Goal: Use online tool/utility: Use online tool/utility

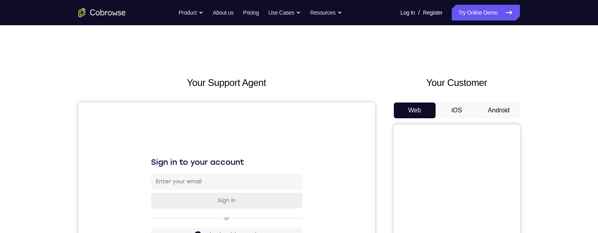
scroll to position [78, 0]
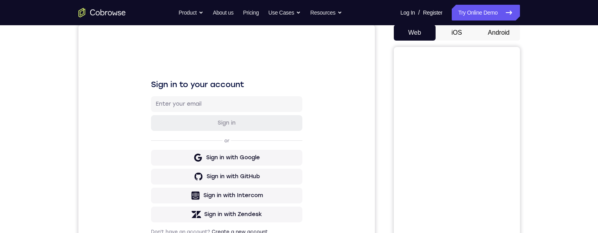
click at [501, 35] on button "Android" at bounding box center [498, 33] width 42 height 16
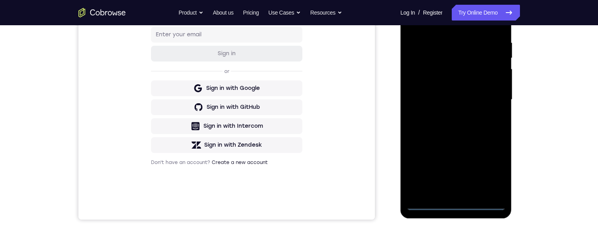
scroll to position [154, 0]
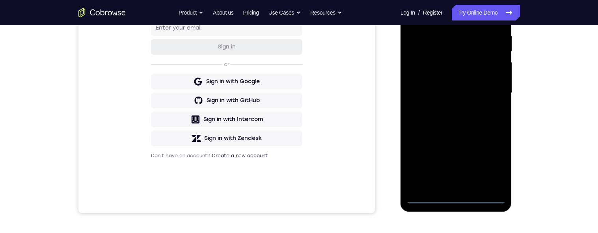
click at [455, 58] on div at bounding box center [455, 93] width 99 height 221
click at [495, 58] on div at bounding box center [455, 93] width 99 height 221
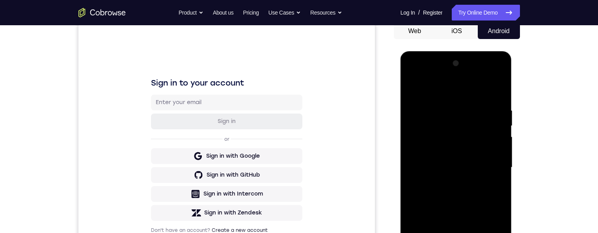
click at [462, 58] on div at bounding box center [455, 167] width 99 height 221
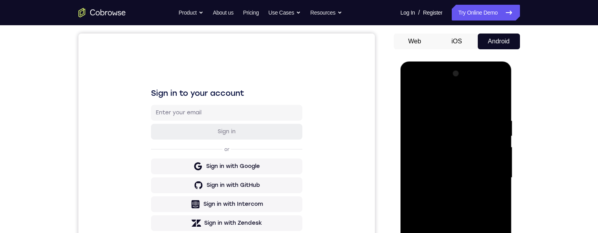
scroll to position [121, 0]
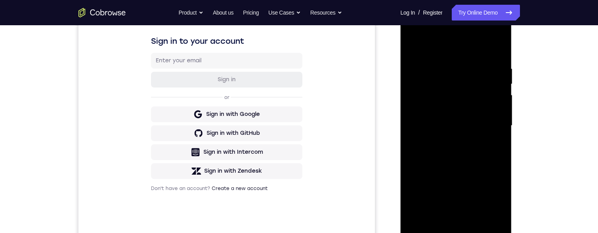
click at [488, 58] on div at bounding box center [455, 125] width 99 height 221
click at [443, 58] on div at bounding box center [455, 125] width 99 height 221
click at [478, 58] on div at bounding box center [455, 125] width 99 height 221
click at [438, 58] on div at bounding box center [455, 125] width 99 height 221
click at [467, 58] on div at bounding box center [455, 125] width 99 height 221
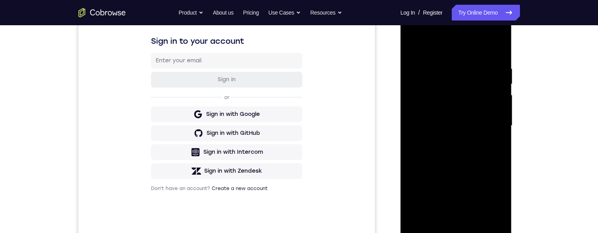
click at [477, 58] on div at bounding box center [455, 125] width 99 height 221
click at [470, 58] on div at bounding box center [455, 125] width 99 height 221
click at [496, 53] on div at bounding box center [455, 125] width 99 height 221
click at [487, 58] on div at bounding box center [455, 125] width 99 height 221
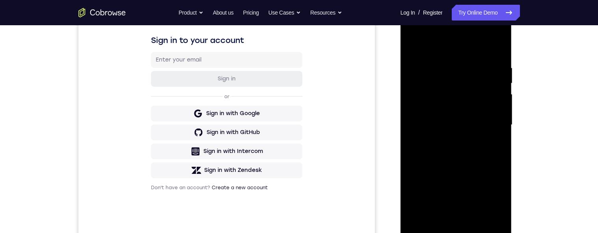
click at [492, 51] on div at bounding box center [455, 125] width 99 height 221
click at [416, 58] on div at bounding box center [455, 125] width 99 height 221
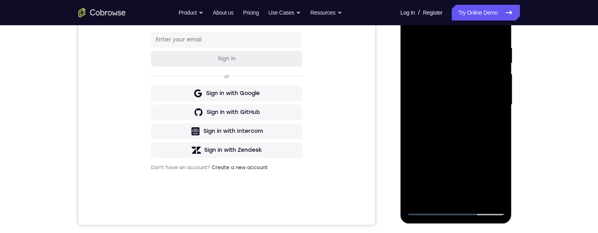
scroll to position [127, 0]
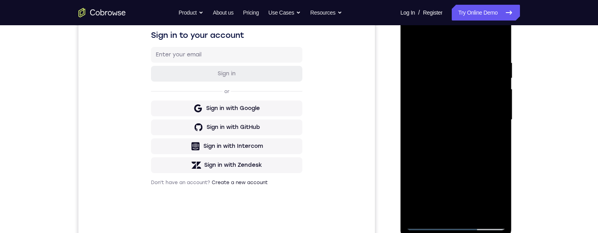
click at [540, 58] on div "Your Support Agent Your Customer Web iOS Android Next Steps We’d be happy to gi…" at bounding box center [299, 158] width 504 height 520
click at [494, 42] on div at bounding box center [455, 119] width 99 height 221
click at [495, 45] on div at bounding box center [455, 119] width 99 height 221
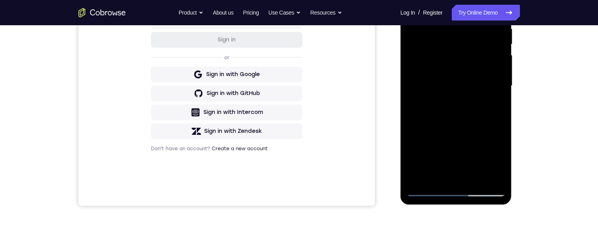
scroll to position [180, 0]
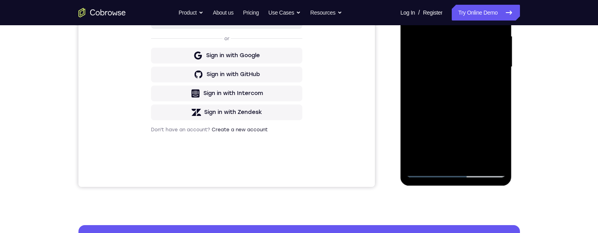
click at [474, 58] on div at bounding box center [455, 67] width 99 height 221
click at [486, 58] on div at bounding box center [455, 67] width 99 height 221
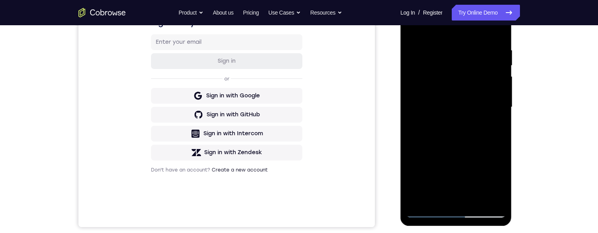
scroll to position [109, 0]
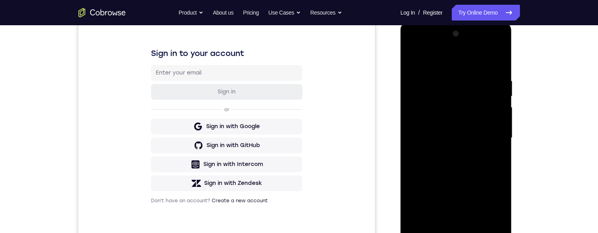
click at [455, 58] on div at bounding box center [455, 138] width 99 height 221
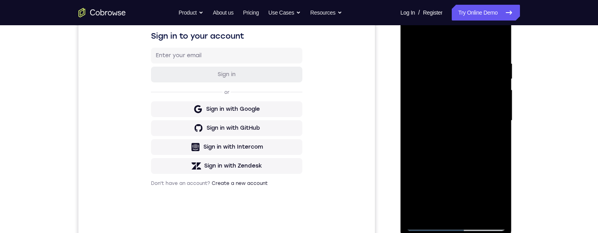
scroll to position [173, 0]
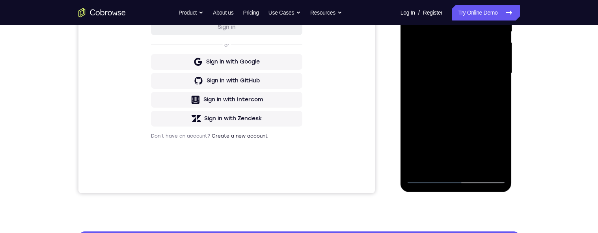
click at [426, 58] on div at bounding box center [455, 73] width 99 height 221
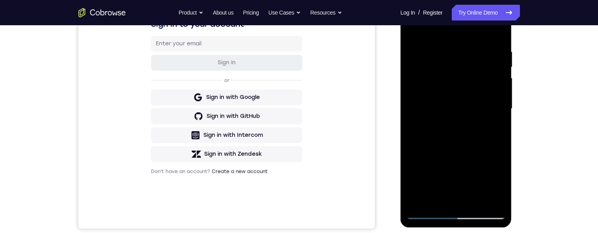
scroll to position [129, 0]
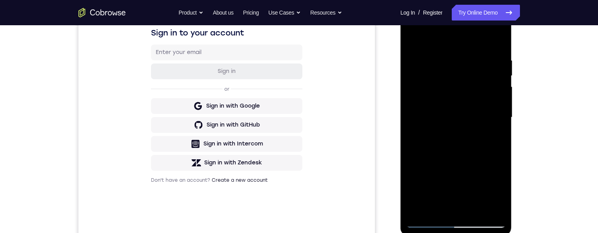
click at [410, 35] on div at bounding box center [455, 117] width 99 height 221
click at [412, 35] on div at bounding box center [455, 117] width 99 height 221
click at [409, 38] on div at bounding box center [455, 117] width 99 height 221
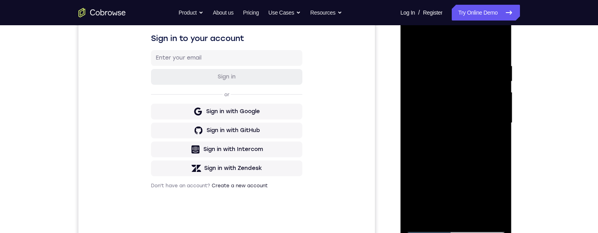
click at [412, 40] on div at bounding box center [455, 123] width 99 height 221
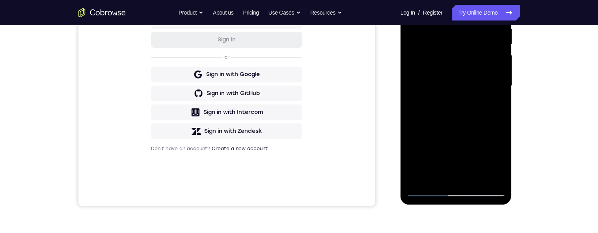
click at [436, 58] on div at bounding box center [455, 86] width 99 height 221
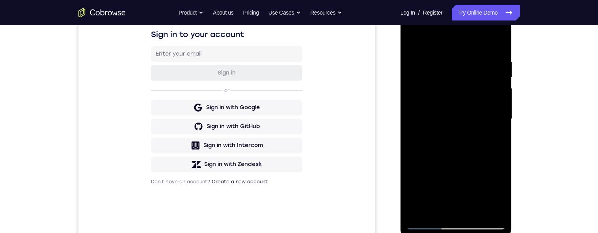
scroll to position [126, 0]
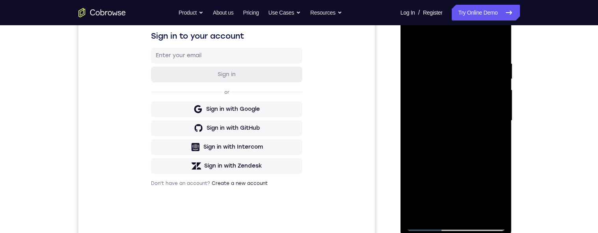
click at [450, 38] on div at bounding box center [455, 120] width 99 height 221
click at [470, 58] on div at bounding box center [455, 120] width 99 height 221
click at [446, 58] on div at bounding box center [455, 120] width 99 height 221
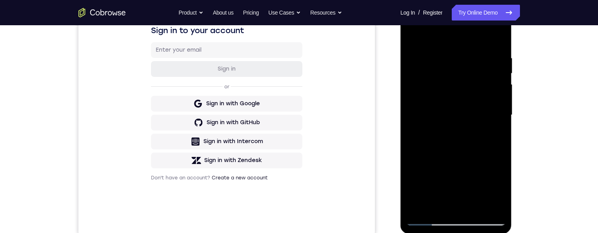
scroll to position [128, 0]
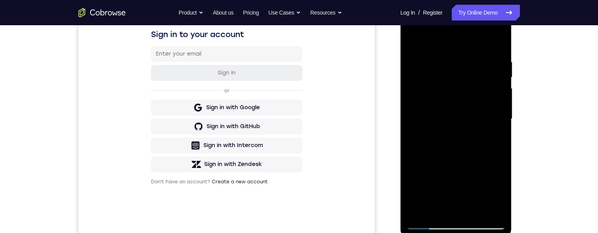
click at [496, 58] on div at bounding box center [455, 119] width 99 height 221
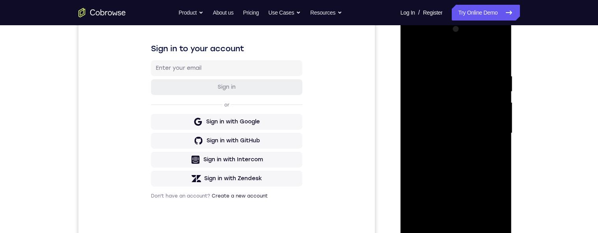
scroll to position [113, 0]
click at [494, 58] on div at bounding box center [455, 134] width 99 height 221
click at [493, 58] on div at bounding box center [455, 134] width 99 height 221
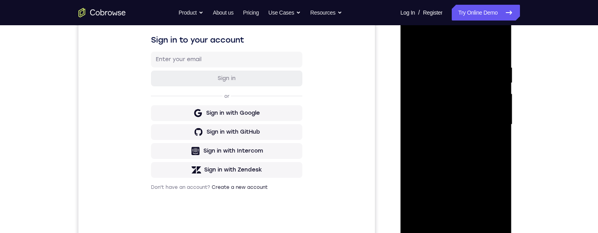
scroll to position [125, 0]
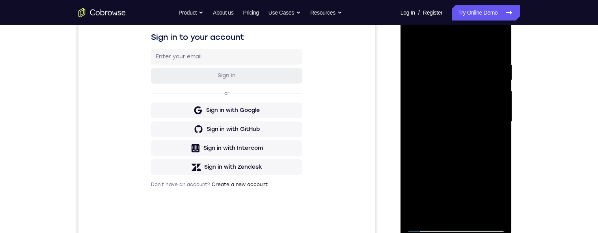
click at [413, 58] on div at bounding box center [455, 121] width 99 height 221
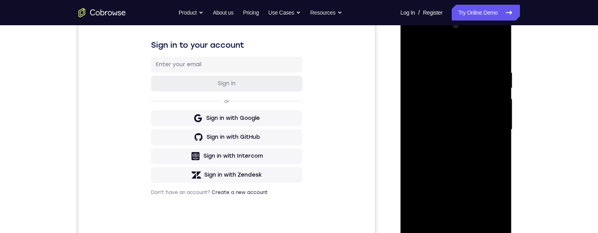
scroll to position [106, 0]
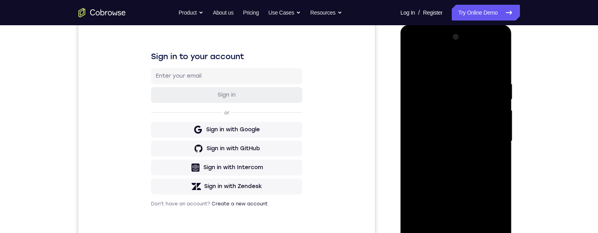
click at [408, 58] on div at bounding box center [455, 141] width 99 height 221
click at [412, 58] on div at bounding box center [455, 142] width 99 height 221
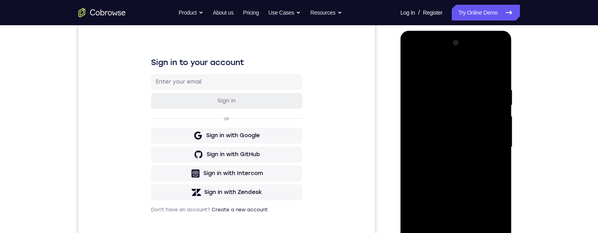
scroll to position [92, 0]
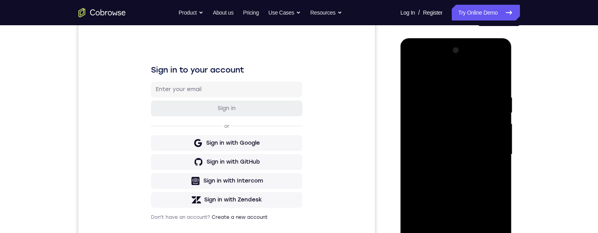
click at [496, 58] on div at bounding box center [455, 154] width 99 height 221
click at [495, 58] on div at bounding box center [455, 154] width 99 height 221
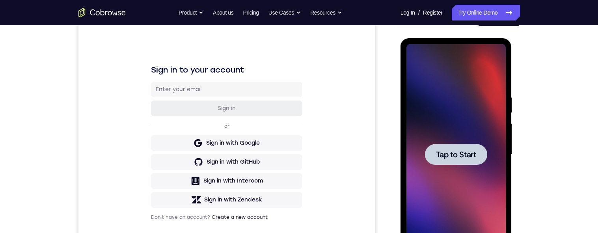
click at [461, 58] on span "Tap to Start" at bounding box center [456, 154] width 40 height 8
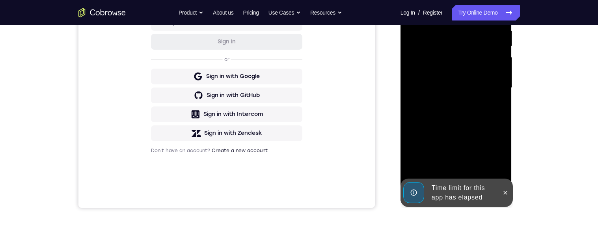
scroll to position [162, 0]
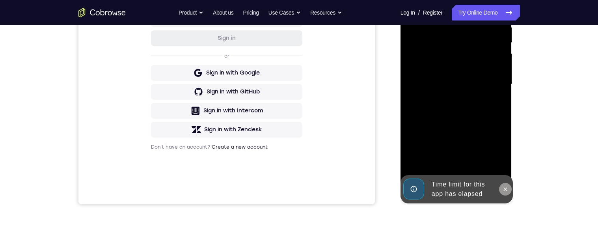
click at [500, 58] on button at bounding box center [505, 189] width 13 height 13
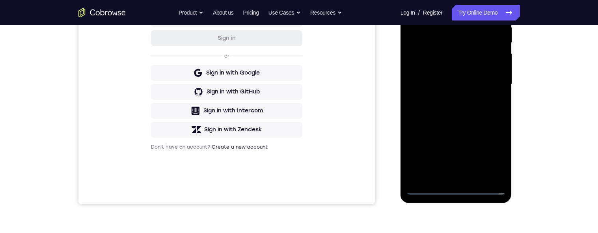
click at [457, 58] on div at bounding box center [455, 84] width 99 height 221
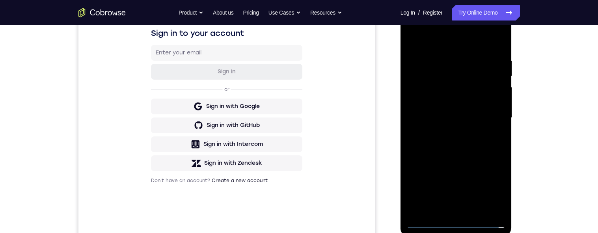
click at [490, 58] on div at bounding box center [455, 117] width 99 height 221
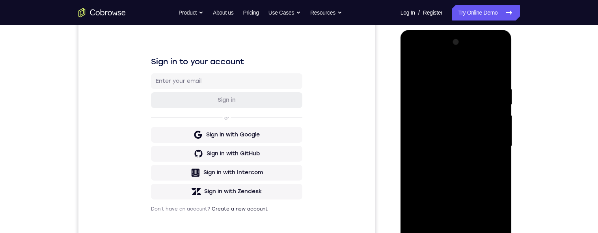
click at [473, 58] on div at bounding box center [455, 146] width 99 height 221
click at [491, 58] on div at bounding box center [455, 146] width 99 height 221
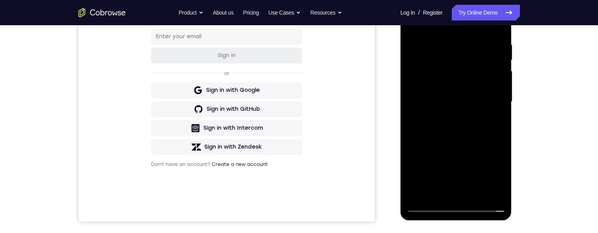
scroll to position [143, 0]
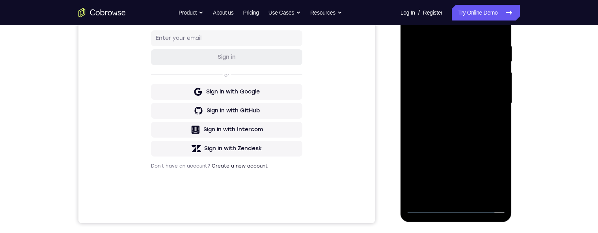
click at [446, 58] on div at bounding box center [455, 103] width 99 height 221
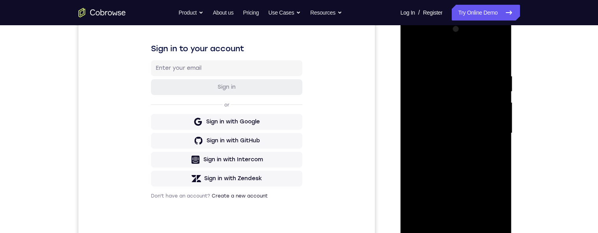
click at [480, 58] on div at bounding box center [455, 133] width 99 height 221
click at [484, 58] on div at bounding box center [455, 133] width 99 height 221
click at [476, 58] on div at bounding box center [455, 133] width 99 height 221
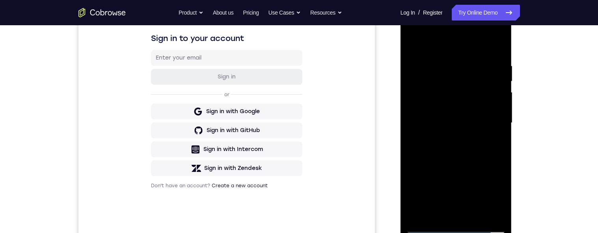
click at [479, 58] on div at bounding box center [455, 123] width 99 height 221
click at [480, 58] on div at bounding box center [455, 123] width 99 height 221
click at [465, 58] on div at bounding box center [455, 123] width 99 height 221
click at [451, 58] on div at bounding box center [455, 123] width 99 height 221
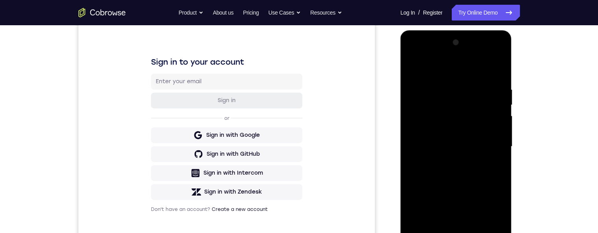
click at [484, 58] on div at bounding box center [455, 146] width 99 height 221
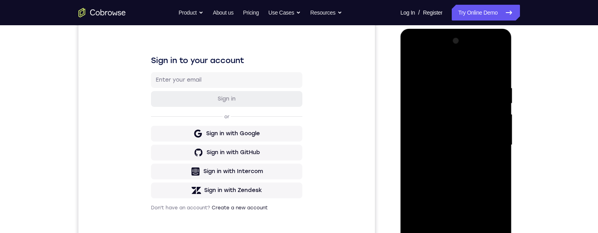
click at [493, 58] on div at bounding box center [455, 145] width 99 height 221
click at [500, 58] on div at bounding box center [455, 145] width 99 height 221
click at [494, 58] on div at bounding box center [455, 145] width 99 height 221
click at [407, 58] on div at bounding box center [455, 145] width 99 height 221
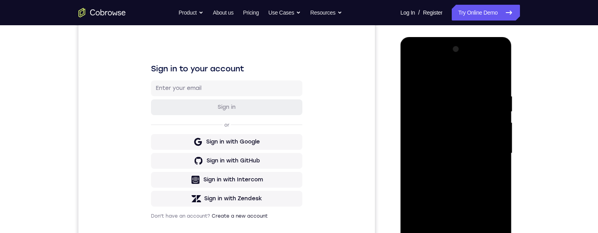
click at [495, 58] on div at bounding box center [455, 153] width 99 height 221
click at [492, 58] on div at bounding box center [455, 153] width 99 height 221
click at [410, 58] on div at bounding box center [455, 153] width 99 height 221
click at [414, 58] on div at bounding box center [455, 153] width 99 height 221
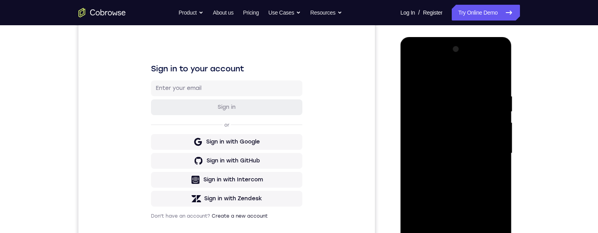
click at [410, 58] on div at bounding box center [455, 153] width 99 height 221
click at [417, 58] on div at bounding box center [455, 153] width 99 height 221
click at [416, 58] on div at bounding box center [455, 153] width 99 height 221
click at [479, 58] on div at bounding box center [455, 153] width 99 height 221
click at [470, 58] on div at bounding box center [455, 153] width 99 height 221
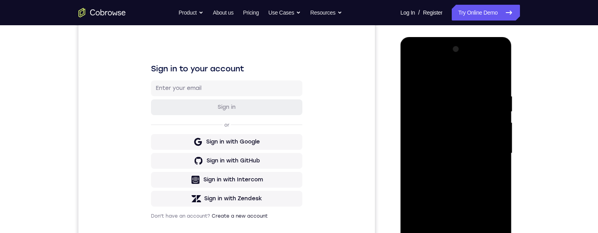
scroll to position [149, 0]
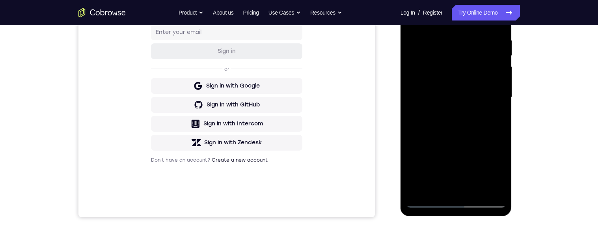
click at [472, 58] on div at bounding box center [455, 97] width 99 height 221
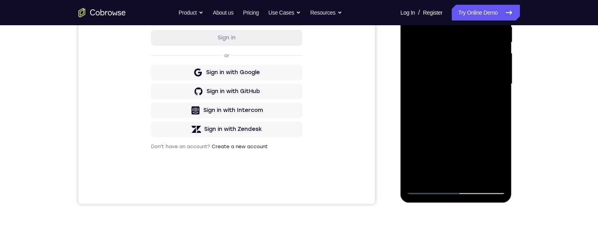
click at [436, 58] on div at bounding box center [455, 84] width 99 height 221
click at [476, 58] on div at bounding box center [455, 84] width 99 height 221
click at [469, 58] on div at bounding box center [455, 84] width 99 height 221
click at [492, 58] on div at bounding box center [455, 84] width 99 height 221
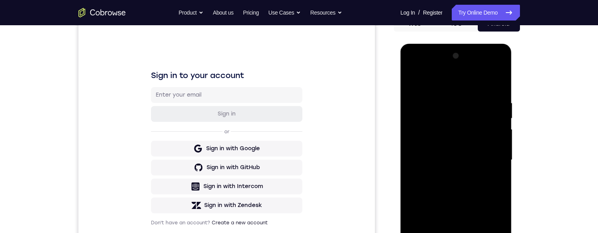
scroll to position [71, 0]
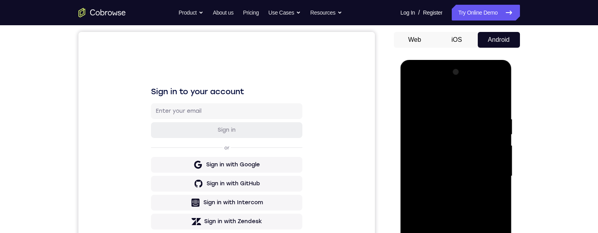
click at [412, 58] on div at bounding box center [455, 176] width 99 height 221
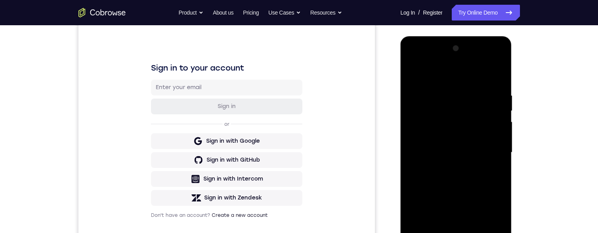
scroll to position [82, 0]
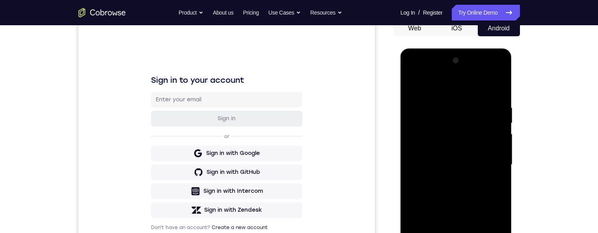
click at [450, 58] on div at bounding box center [455, 164] width 99 height 221
click at [425, 58] on div at bounding box center [455, 164] width 99 height 221
click at [417, 58] on div at bounding box center [455, 164] width 99 height 221
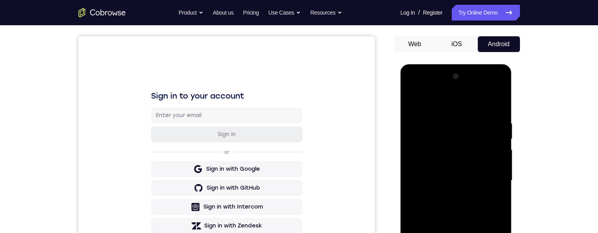
scroll to position [76, 0]
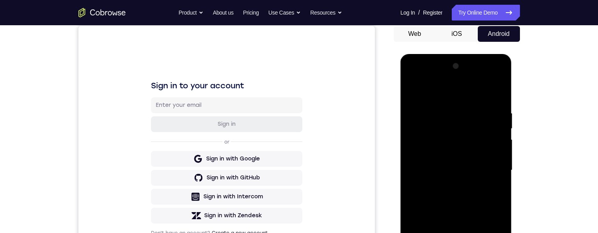
click at [487, 58] on div at bounding box center [455, 170] width 99 height 221
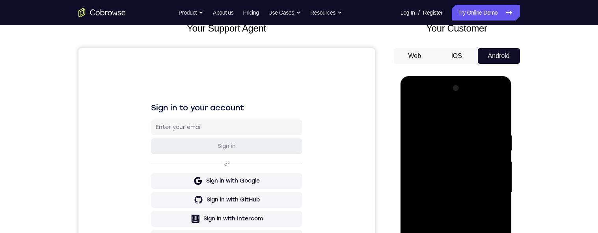
click at [491, 58] on div at bounding box center [455, 192] width 99 height 221
click at [517, 58] on div at bounding box center [457, 192] width 126 height 242
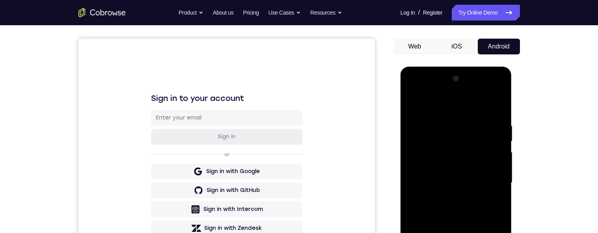
click at [492, 58] on div at bounding box center [455, 182] width 99 height 221
click at [496, 58] on div at bounding box center [455, 182] width 99 height 221
click at [492, 58] on div at bounding box center [455, 182] width 99 height 221
click at [488, 58] on div at bounding box center [455, 182] width 99 height 221
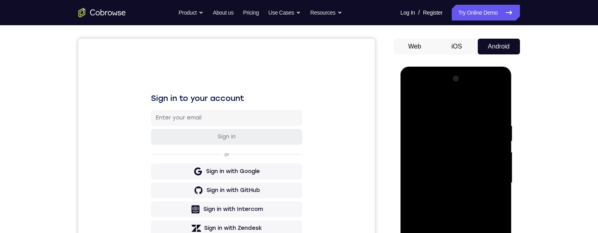
click at [488, 58] on div at bounding box center [455, 182] width 99 height 221
click at [492, 58] on div at bounding box center [455, 182] width 99 height 221
click at [491, 58] on div at bounding box center [455, 182] width 99 height 221
click at [490, 58] on div at bounding box center [455, 182] width 99 height 221
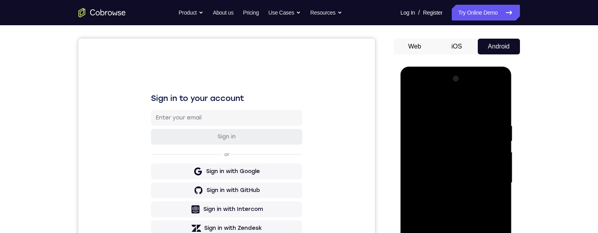
click at [492, 58] on div at bounding box center [455, 182] width 99 height 221
click at [494, 58] on div at bounding box center [455, 182] width 99 height 221
click at [493, 58] on div at bounding box center [455, 182] width 99 height 221
click at [491, 58] on div at bounding box center [455, 182] width 99 height 221
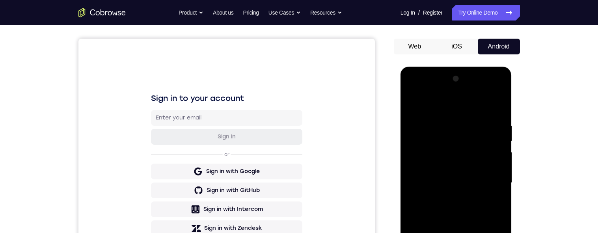
click at [409, 58] on div at bounding box center [455, 182] width 99 height 221
click at [406, 58] on div at bounding box center [455, 182] width 99 height 221
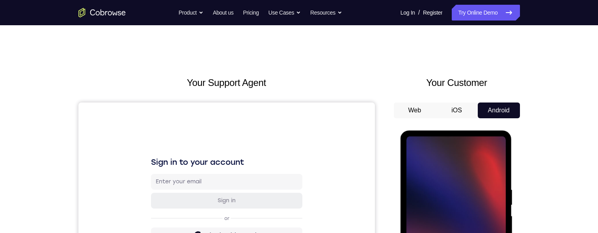
scroll to position [119, 0]
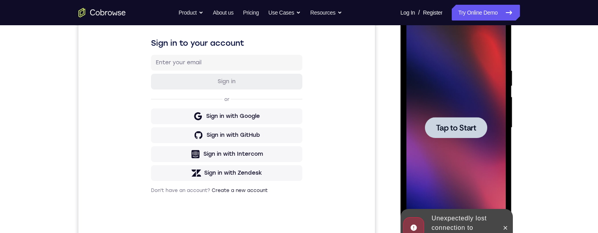
click at [457, 58] on span "Tap to Start" at bounding box center [456, 128] width 40 height 8
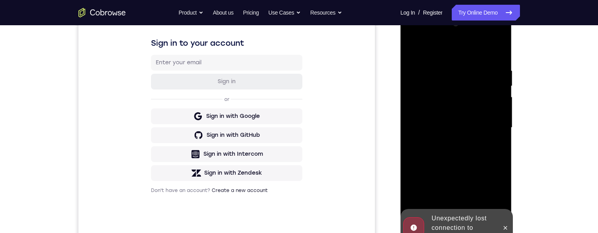
scroll to position [182, 0]
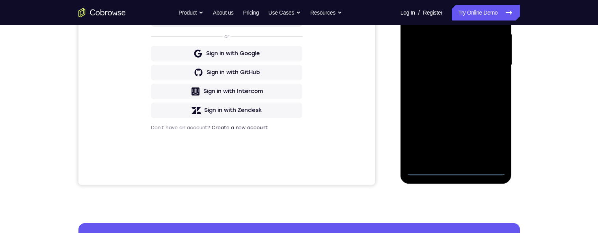
click at [500, 58] on div at bounding box center [455, 65] width 99 height 221
click at [457, 58] on div at bounding box center [455, 65] width 99 height 221
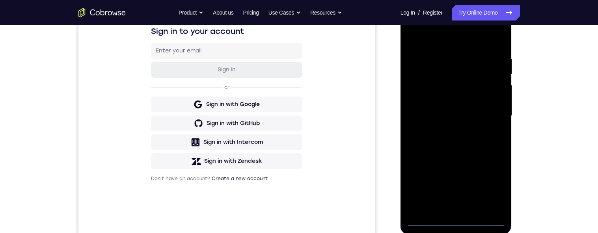
click at [490, 58] on div at bounding box center [455, 116] width 99 height 221
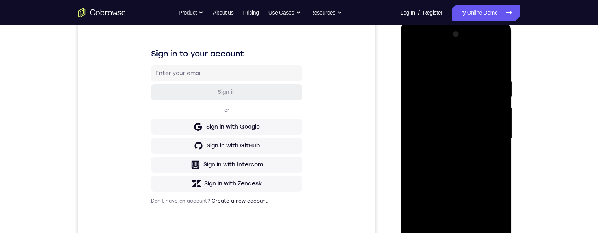
click at [457, 58] on div at bounding box center [455, 138] width 99 height 221
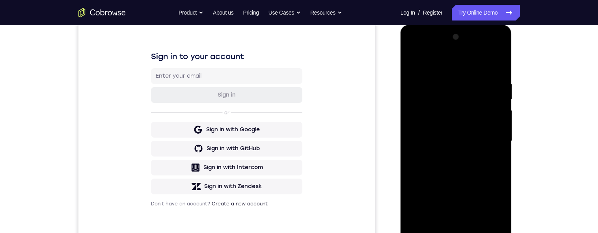
click at [489, 58] on div at bounding box center [455, 141] width 99 height 221
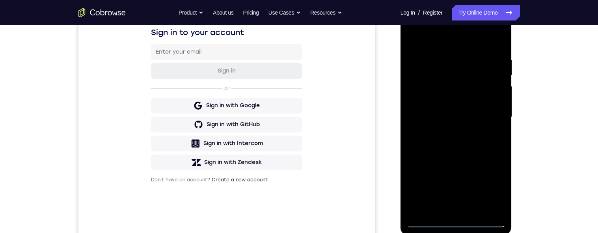
scroll to position [130, 0]
click at [449, 58] on div at bounding box center [455, 116] width 99 height 221
click at [469, 58] on div at bounding box center [455, 116] width 99 height 221
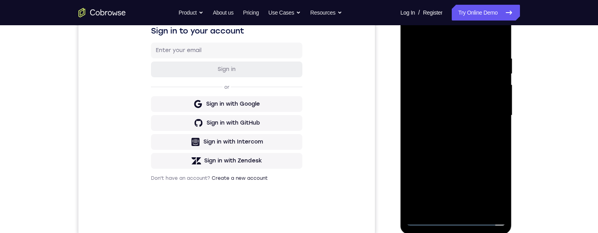
click at [478, 58] on div at bounding box center [455, 115] width 99 height 221
click at [485, 58] on div at bounding box center [455, 115] width 99 height 221
click at [481, 58] on div at bounding box center [455, 115] width 99 height 221
click at [473, 58] on div at bounding box center [455, 115] width 99 height 221
click at [477, 58] on div at bounding box center [455, 115] width 99 height 221
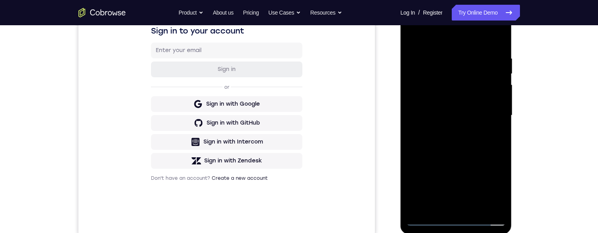
scroll to position [139, 0]
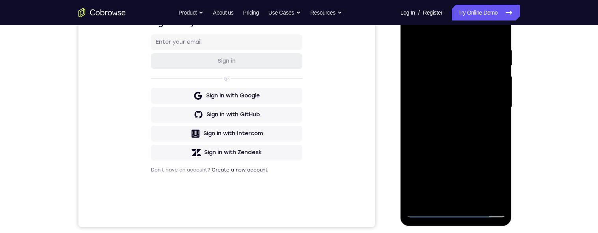
click at [466, 58] on div at bounding box center [455, 107] width 99 height 221
click at [437, 52] on div at bounding box center [455, 107] width 99 height 221
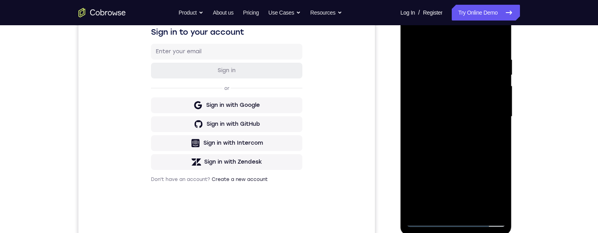
scroll to position [132, 0]
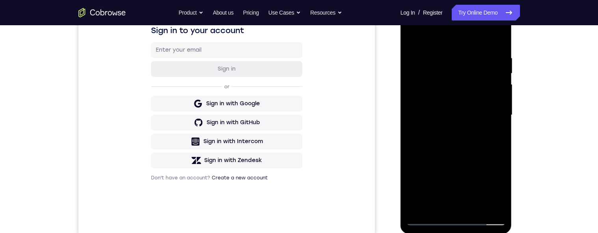
click at [494, 58] on div at bounding box center [455, 115] width 99 height 221
click at [488, 58] on div at bounding box center [455, 115] width 99 height 221
click at [493, 58] on div at bounding box center [455, 115] width 99 height 221
click at [492, 58] on div at bounding box center [455, 115] width 99 height 221
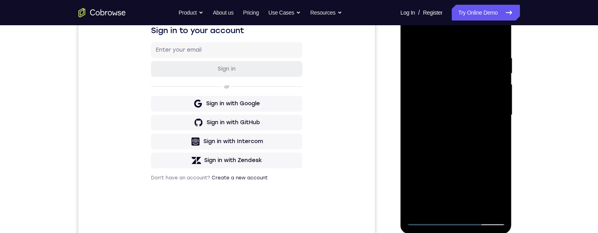
click at [491, 58] on div at bounding box center [455, 115] width 99 height 221
click at [495, 58] on div at bounding box center [455, 115] width 99 height 221
click at [489, 58] on div at bounding box center [455, 115] width 99 height 221
click at [492, 58] on div at bounding box center [455, 115] width 99 height 221
click at [410, 58] on div at bounding box center [455, 115] width 99 height 221
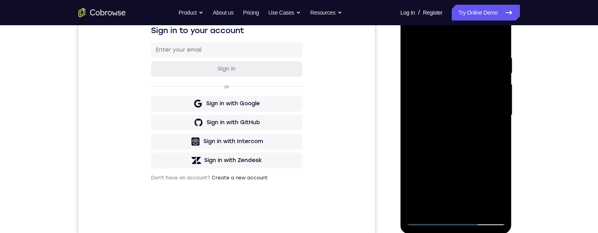
click at [419, 40] on div at bounding box center [455, 115] width 99 height 221
click at [416, 58] on div at bounding box center [455, 115] width 99 height 221
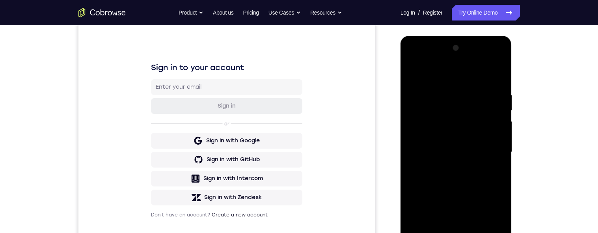
click at [492, 58] on div at bounding box center [455, 152] width 99 height 221
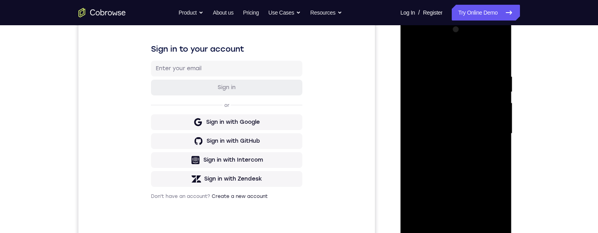
click at [496, 58] on div at bounding box center [455, 133] width 99 height 221
click at [493, 58] on div at bounding box center [455, 133] width 99 height 221
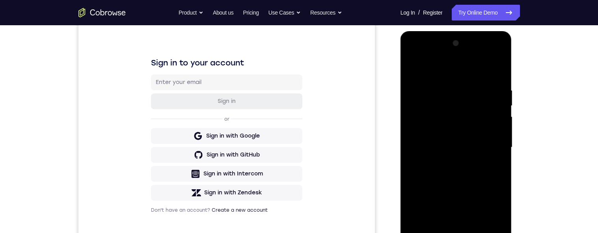
click at [410, 58] on div at bounding box center [455, 147] width 99 height 221
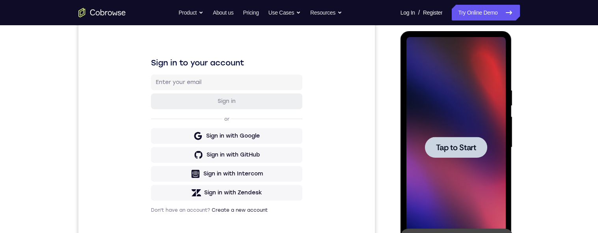
scroll to position [100, 0]
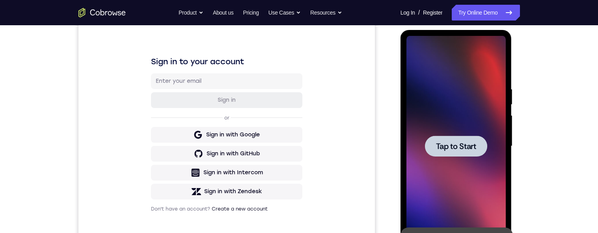
click at [459, 58] on div at bounding box center [456, 146] width 62 height 21
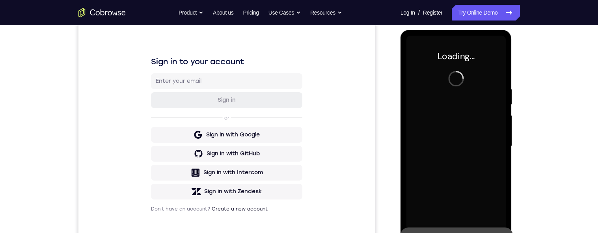
click at [567, 58] on div "Your Support Agent Your Customer Web iOS Android Next Steps We’d be happy to gi…" at bounding box center [299, 185] width 598 height 520
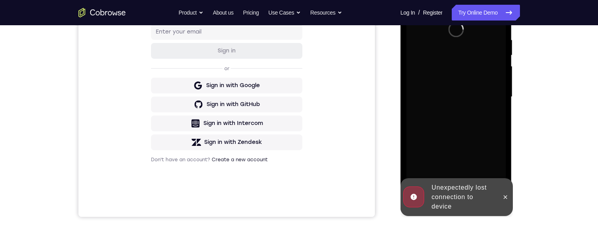
scroll to position [137, 0]
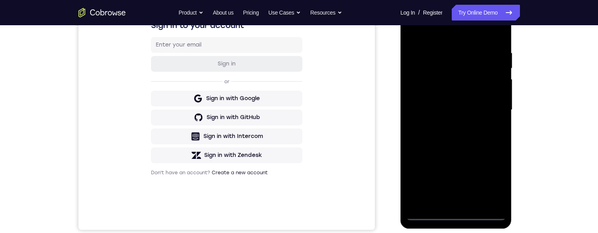
click at [450, 58] on div at bounding box center [455, 110] width 99 height 221
click at [485, 58] on div at bounding box center [455, 110] width 99 height 221
click at [470, 30] on div at bounding box center [455, 110] width 99 height 221
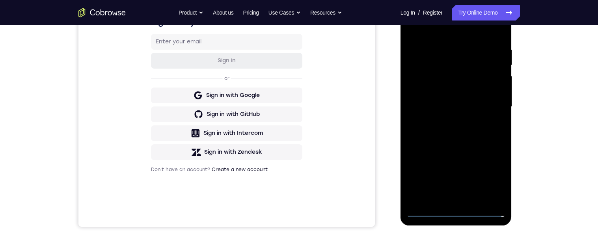
click at [448, 58] on div at bounding box center [455, 106] width 99 height 221
click at [464, 58] on div at bounding box center [455, 106] width 99 height 221
click at [481, 58] on div at bounding box center [455, 106] width 99 height 221
click at [480, 58] on div at bounding box center [455, 106] width 99 height 221
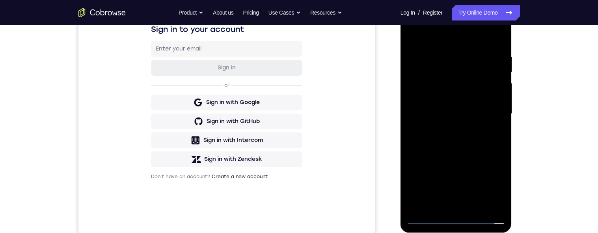
click at [473, 58] on div at bounding box center [455, 114] width 99 height 221
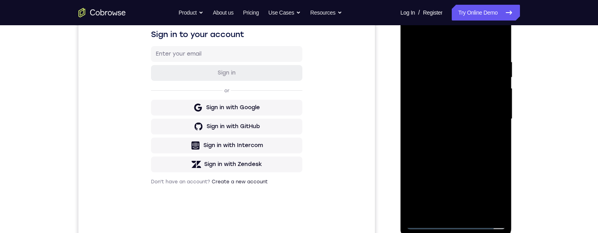
click at [468, 58] on div at bounding box center [455, 119] width 99 height 221
click at [497, 50] on div at bounding box center [455, 119] width 99 height 221
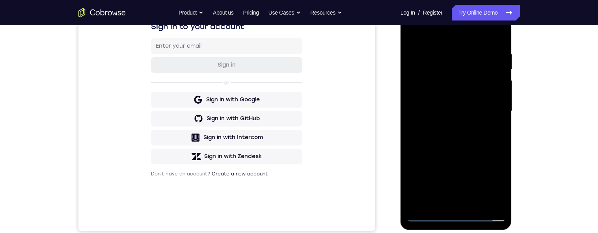
scroll to position [132, 0]
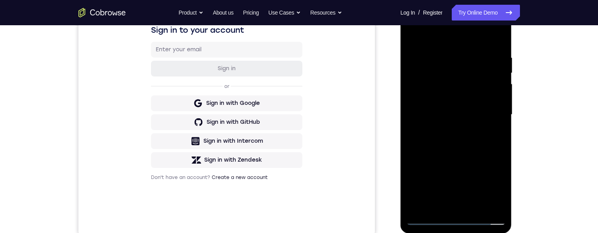
click at [499, 36] on div at bounding box center [455, 114] width 99 height 221
click at [410, 36] on div at bounding box center [455, 114] width 99 height 221
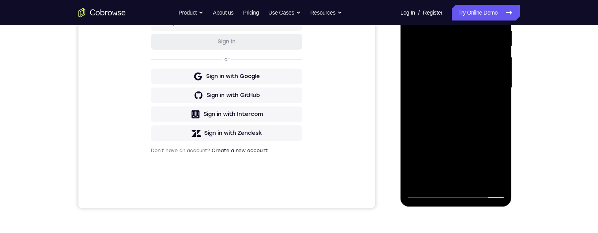
scroll to position [154, 0]
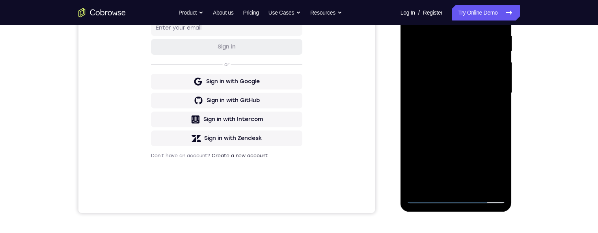
click at [471, 58] on div at bounding box center [455, 93] width 99 height 221
click at [473, 58] on div at bounding box center [455, 93] width 99 height 221
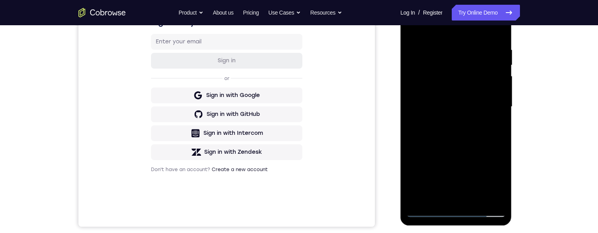
scroll to position [102, 0]
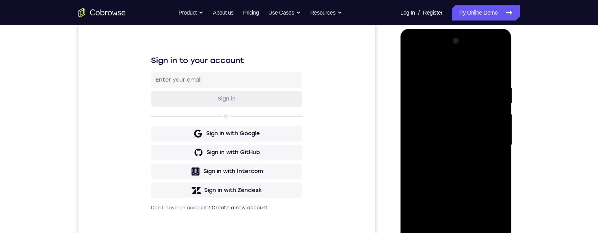
click at [422, 58] on div at bounding box center [455, 145] width 99 height 221
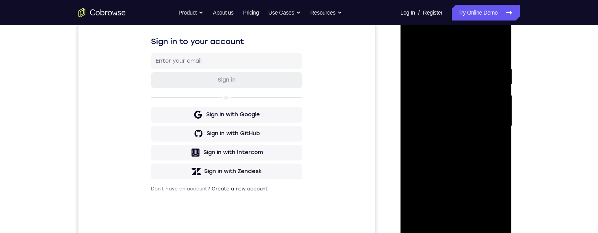
click at [487, 58] on div at bounding box center [455, 126] width 99 height 221
click at [475, 54] on div at bounding box center [455, 126] width 99 height 221
click at [443, 58] on div at bounding box center [455, 126] width 99 height 221
click at [435, 58] on div at bounding box center [455, 126] width 99 height 221
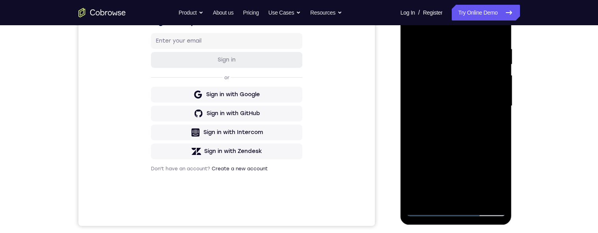
scroll to position [140, 0]
click at [418, 58] on div at bounding box center [455, 106] width 99 height 221
click at [444, 58] on div at bounding box center [455, 106] width 99 height 221
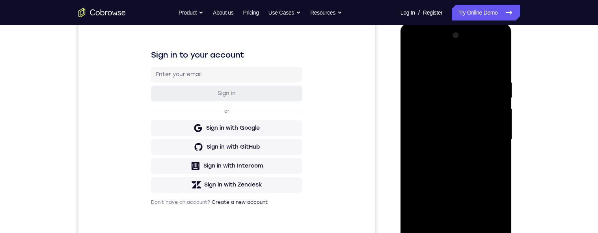
scroll to position [86, 0]
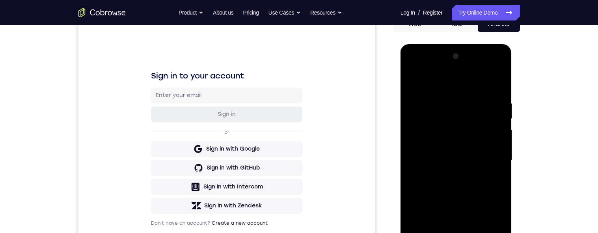
click at [497, 58] on div at bounding box center [455, 160] width 99 height 221
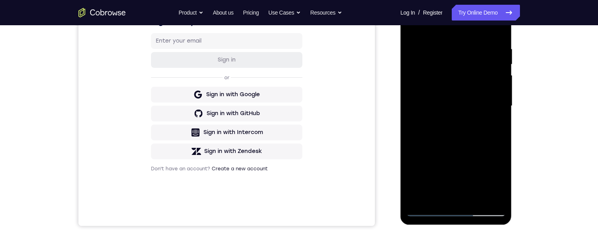
scroll to position [145, 0]
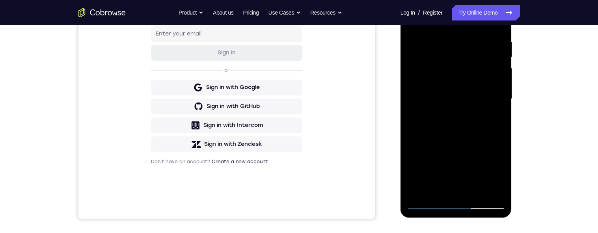
click at [427, 58] on div at bounding box center [455, 99] width 99 height 221
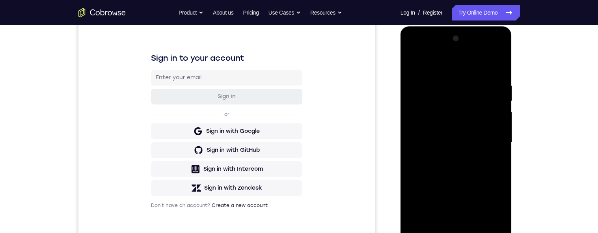
click at [415, 58] on div at bounding box center [455, 142] width 99 height 221
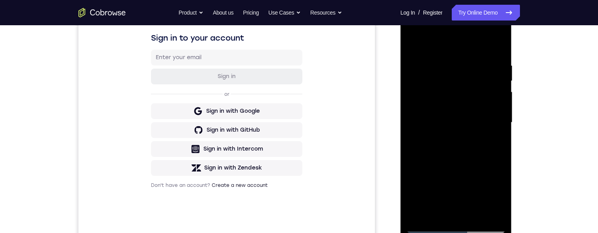
scroll to position [132, 0]
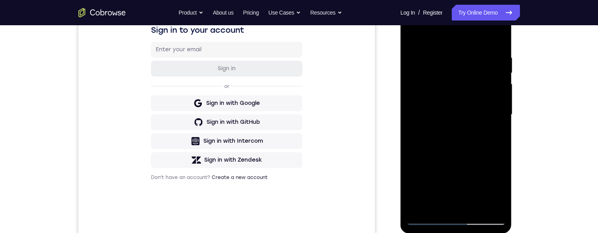
click at [547, 58] on div "Your Support Agent Your Customer Web iOS Android Next Steps We’d be happy to gi…" at bounding box center [299, 153] width 504 height 520
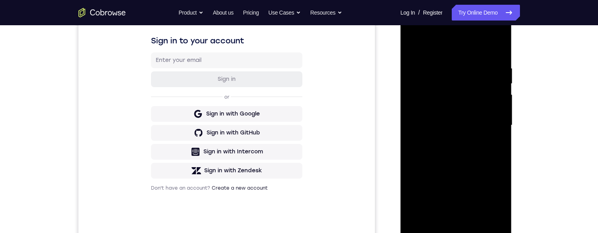
click at [445, 58] on div at bounding box center [455, 125] width 99 height 221
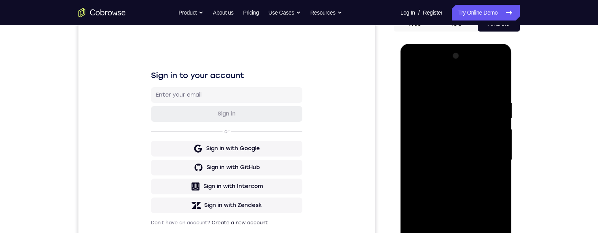
scroll to position [114, 0]
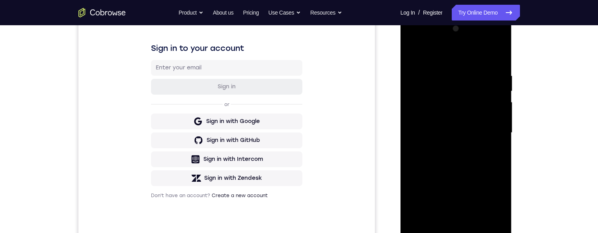
click at [409, 55] on div at bounding box center [455, 132] width 99 height 221
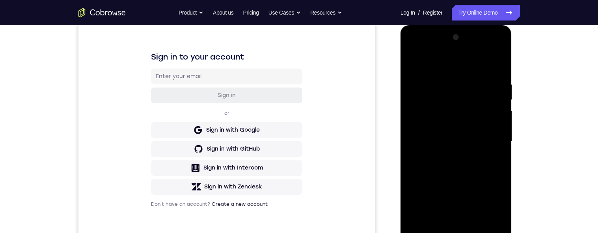
click at [569, 58] on div "Your Support Agent Your Customer Web iOS Android Next Steps We’d be happy to gi…" at bounding box center [299, 180] width 598 height 520
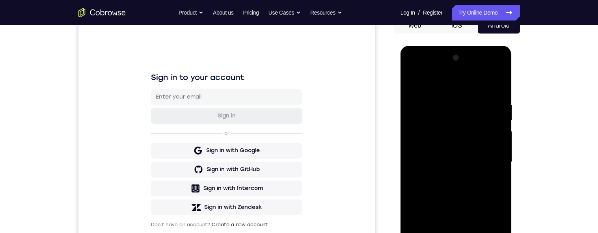
click at [418, 58] on div at bounding box center [455, 162] width 99 height 221
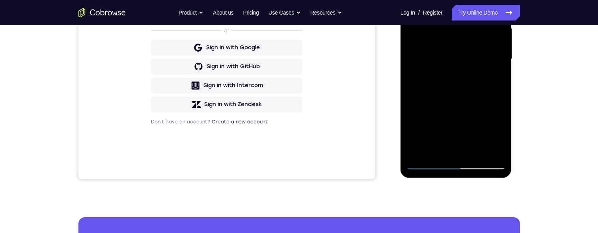
click at [448, 58] on div at bounding box center [455, 59] width 99 height 221
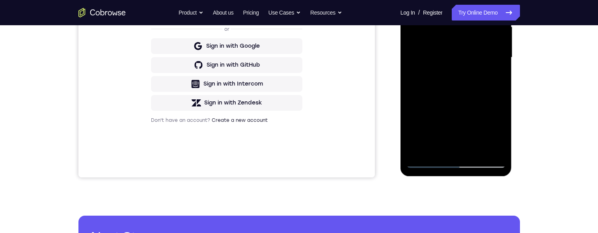
click at [469, 58] on div at bounding box center [455, 57] width 99 height 221
click at [485, 58] on div at bounding box center [455, 57] width 99 height 221
click at [457, 58] on div at bounding box center [455, 57] width 99 height 221
click at [414, 58] on div at bounding box center [455, 57] width 99 height 221
click at [461, 58] on div at bounding box center [455, 57] width 99 height 221
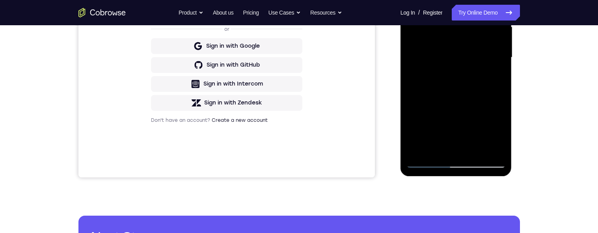
scroll to position [152, 0]
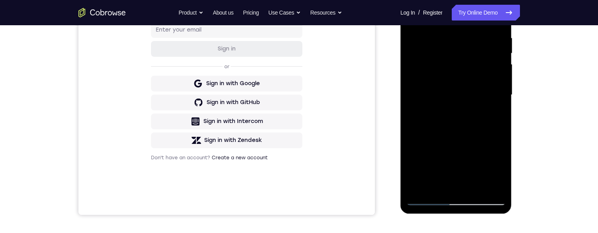
click at [477, 58] on div at bounding box center [455, 95] width 99 height 221
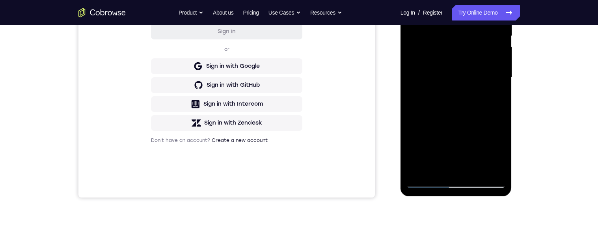
click at [472, 58] on div at bounding box center [455, 77] width 99 height 221
click at [387, 55] on div "Your Support Agent Your Customer Web iOS Android" at bounding box center [298, 52] width 441 height 291
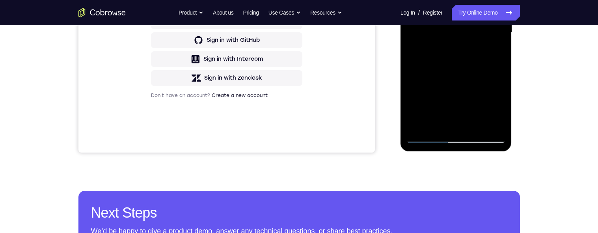
click at [432, 45] on div at bounding box center [455, 32] width 99 height 221
click at [474, 58] on div at bounding box center [455, 32] width 99 height 221
click at [499, 58] on div at bounding box center [455, 32] width 99 height 221
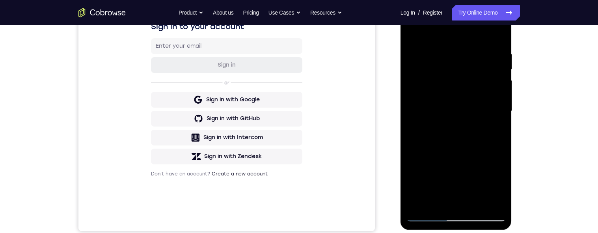
scroll to position [136, 0]
click at [414, 58] on div at bounding box center [455, 110] width 99 height 221
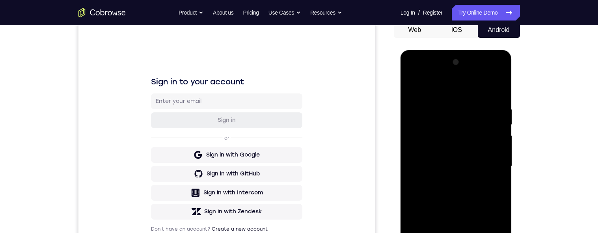
scroll to position [81, 0]
click at [410, 58] on div at bounding box center [455, 166] width 99 height 221
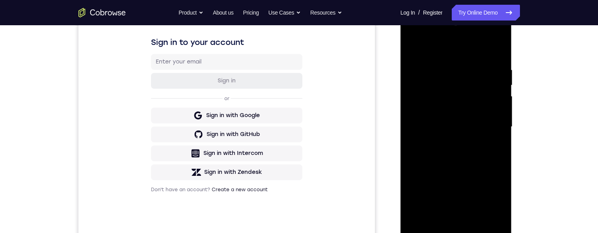
scroll to position [83, 0]
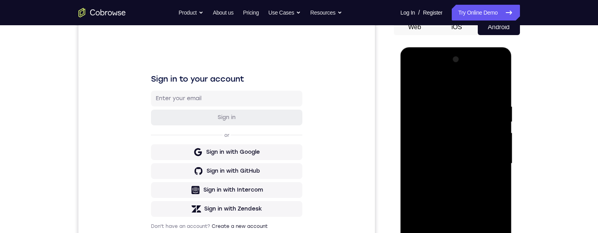
click at [498, 58] on div at bounding box center [455, 163] width 99 height 221
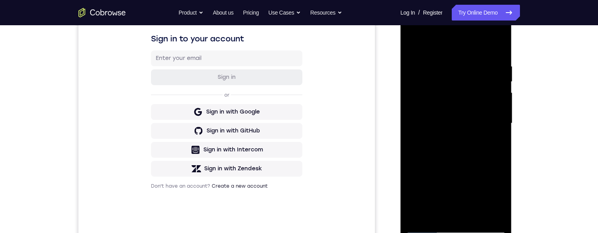
click at [412, 43] on div at bounding box center [455, 123] width 99 height 221
click at [464, 56] on div at bounding box center [455, 123] width 99 height 221
click at [440, 58] on div at bounding box center [455, 123] width 99 height 221
click at [551, 58] on div "Your Support Agent Your Customer Web iOS Android Next Steps We’d be happy to gi…" at bounding box center [299, 162] width 504 height 520
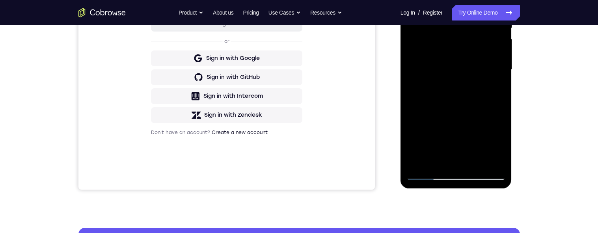
scroll to position [178, 0]
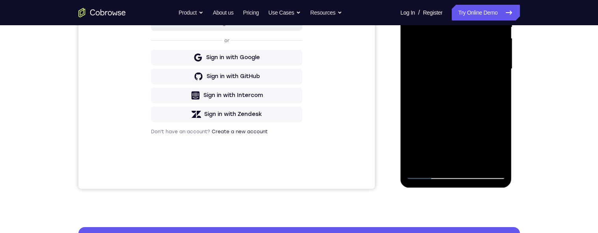
click at [481, 58] on div at bounding box center [455, 69] width 99 height 221
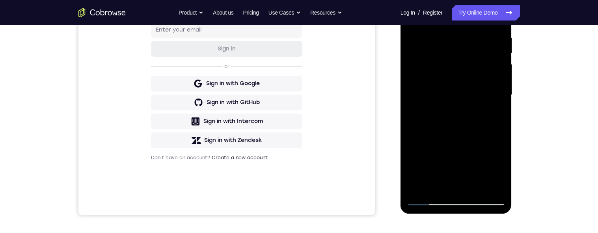
scroll to position [148, 0]
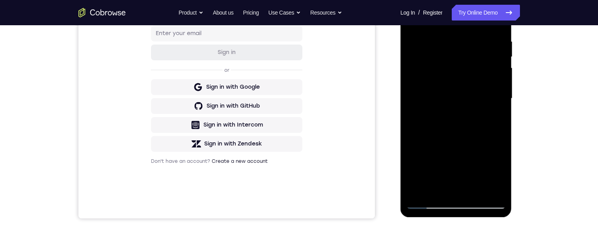
click at [499, 58] on div at bounding box center [455, 98] width 99 height 221
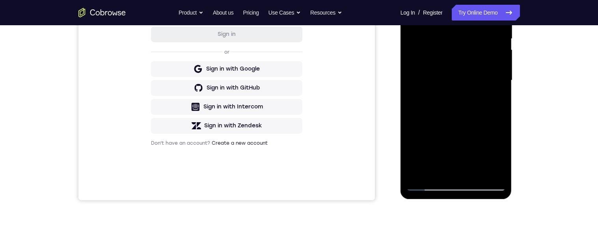
click at [499, 58] on div at bounding box center [455, 80] width 99 height 221
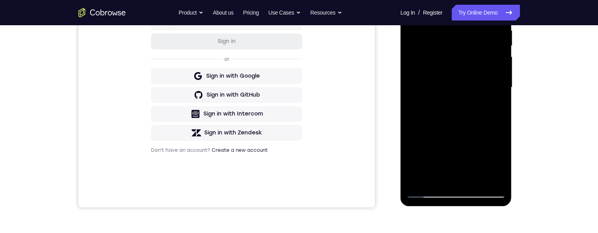
click at [500, 58] on div at bounding box center [455, 87] width 99 height 221
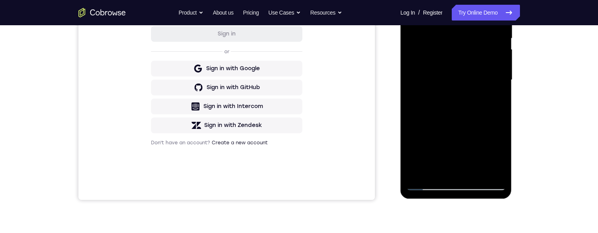
scroll to position [165, 0]
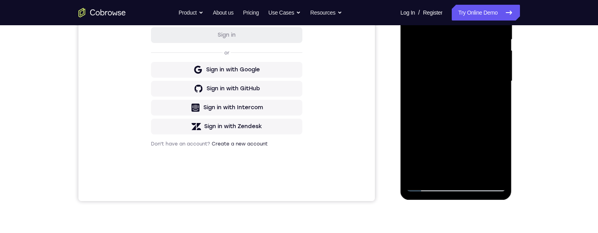
click at [414, 1] on div at bounding box center [455, 81] width 99 height 221
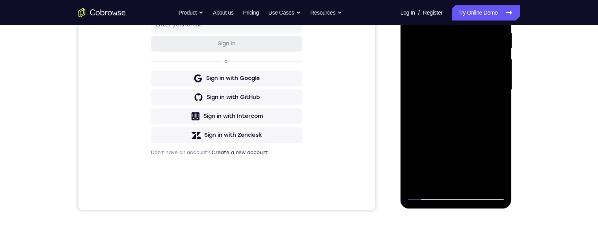
scroll to position [121, 0]
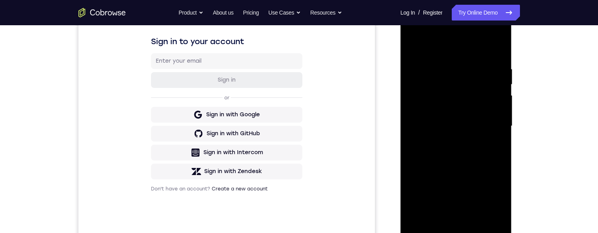
click at [472, 58] on div at bounding box center [455, 126] width 99 height 221
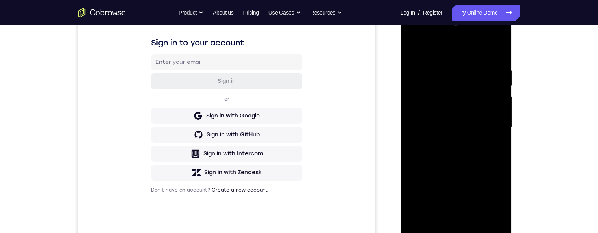
click at [475, 58] on div at bounding box center [455, 127] width 99 height 221
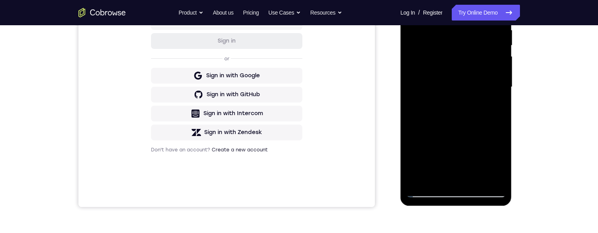
click at [491, 58] on div at bounding box center [455, 87] width 99 height 221
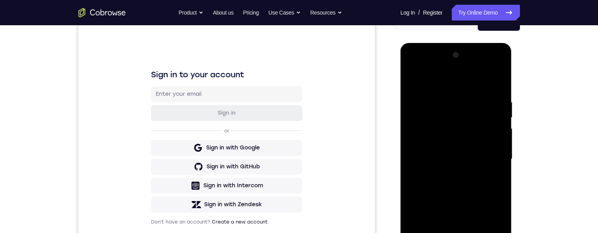
click at [416, 58] on div at bounding box center [455, 159] width 99 height 221
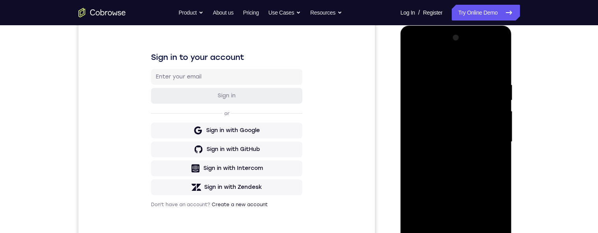
scroll to position [0, 0]
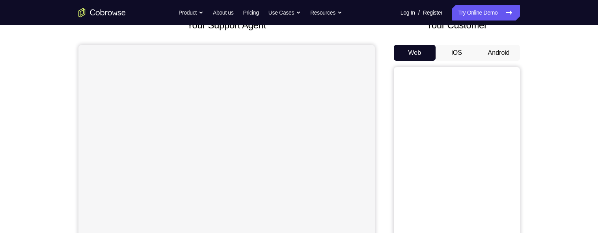
scroll to position [58, 0]
click at [505, 54] on button "Android" at bounding box center [498, 53] width 42 height 16
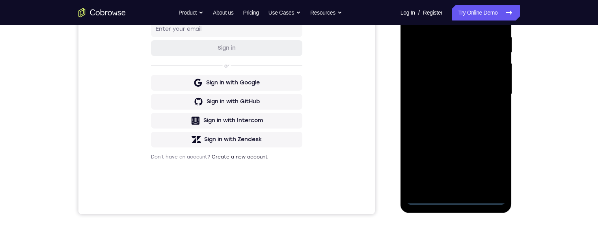
scroll to position [177, 0]
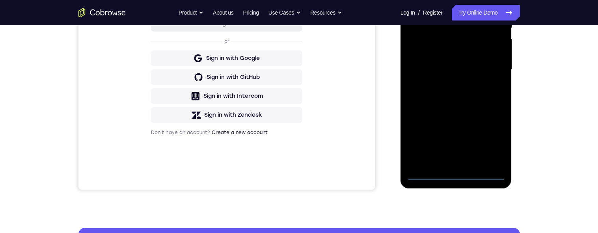
click at [490, 143] on div at bounding box center [455, 69] width 99 height 221
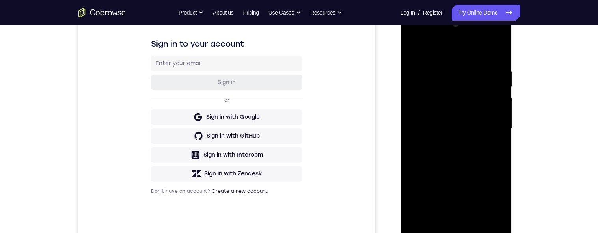
scroll to position [121, 0]
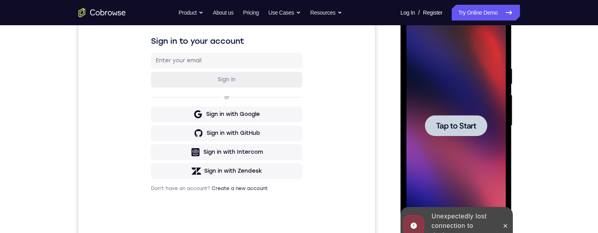
click at [463, 127] on span "Tap to Start" at bounding box center [456, 126] width 40 height 8
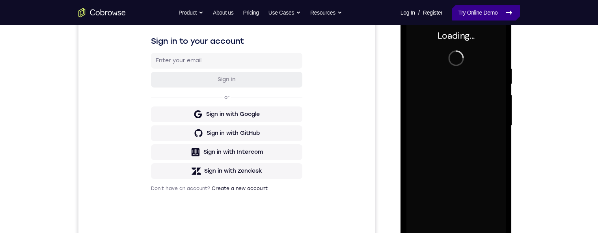
scroll to position [132, 0]
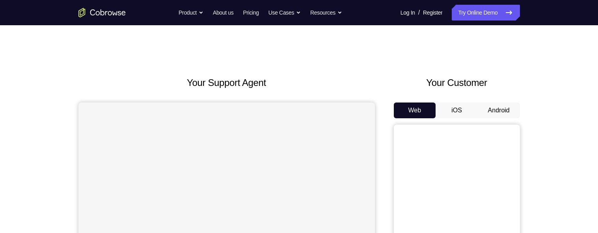
click at [495, 109] on button "Android" at bounding box center [498, 110] width 42 height 16
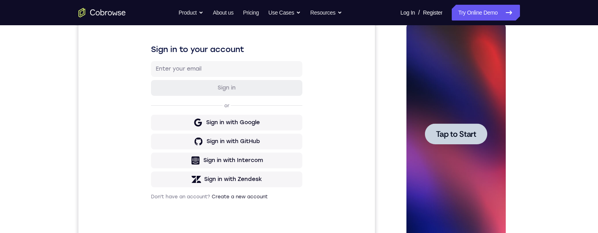
click at [465, 134] on span "Tap to Start" at bounding box center [456, 134] width 40 height 8
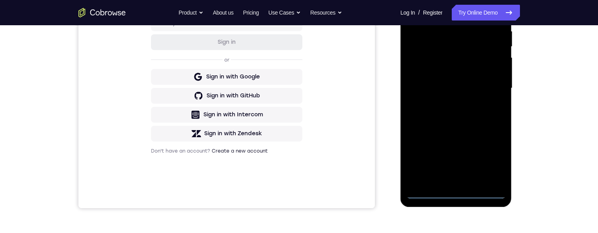
scroll to position [155, 0]
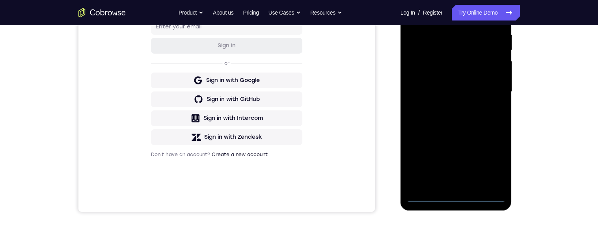
click at [449, 196] on div at bounding box center [455, 91] width 99 height 221
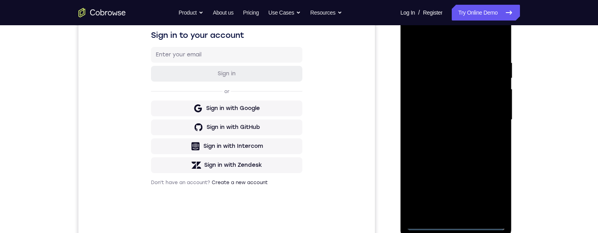
click at [490, 188] on div at bounding box center [455, 119] width 99 height 221
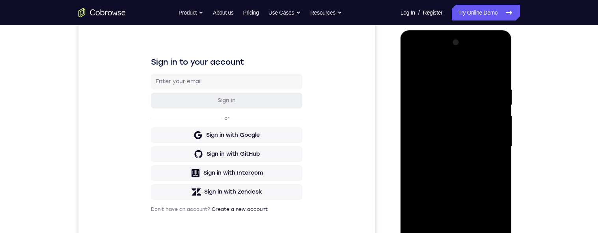
click at [568, 206] on div "Your Support Agent Your Customer Web iOS Android Next Steps We’d be happy to gi…" at bounding box center [299, 185] width 598 height 520
click at [572, 216] on div "Your Support Agent Your Customer Web iOS Android Next Steps We’d be happy to gi…" at bounding box center [299, 185] width 598 height 520
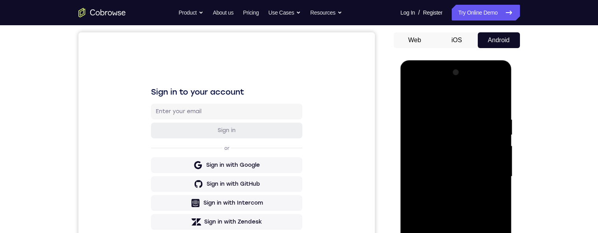
click at [461, 105] on div at bounding box center [455, 176] width 99 height 221
click at [484, 175] on div at bounding box center [455, 176] width 99 height 221
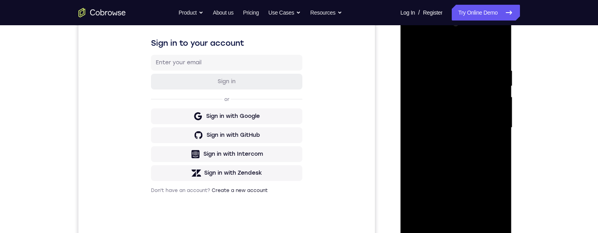
scroll to position [118, 0]
click at [449, 223] on div at bounding box center [455, 128] width 99 height 221
click at [469, 124] on div at bounding box center [455, 128] width 99 height 221
click at [446, 111] on div at bounding box center [455, 128] width 99 height 221
click at [442, 126] on div at bounding box center [455, 128] width 99 height 221
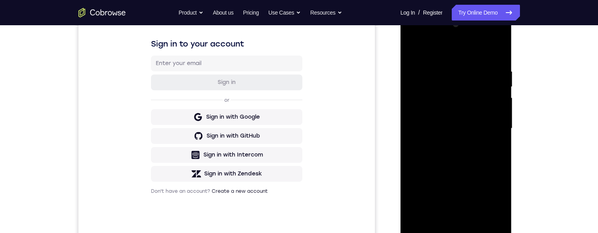
scroll to position [99, 0]
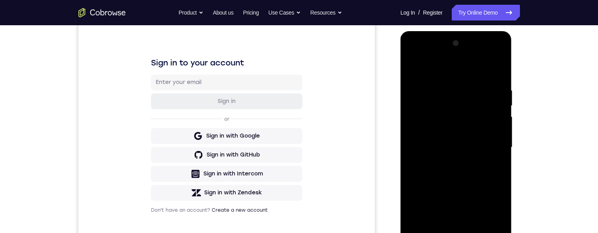
click at [481, 175] on div at bounding box center [455, 147] width 99 height 221
click at [476, 169] on div at bounding box center [455, 147] width 99 height 221
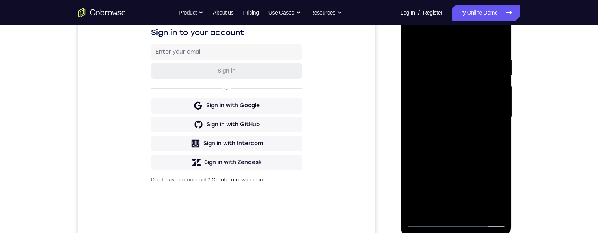
scroll to position [134, 0]
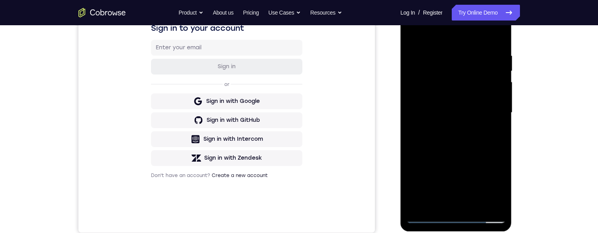
click at [482, 150] on div at bounding box center [455, 112] width 99 height 221
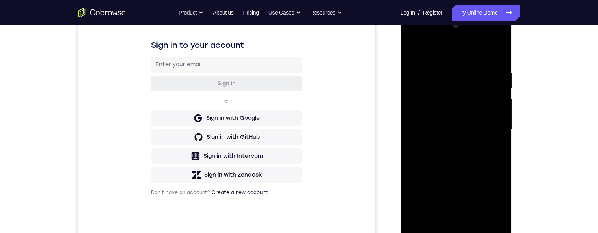
click at [477, 220] on div at bounding box center [455, 129] width 99 height 221
click at [469, 169] on div at bounding box center [455, 129] width 99 height 221
click at [473, 113] on div at bounding box center [455, 129] width 99 height 221
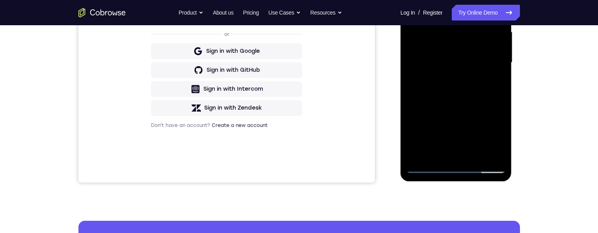
scroll to position [184, 0]
click at [435, 153] on div at bounding box center [455, 62] width 99 height 221
click at [445, 123] on div at bounding box center [455, 62] width 99 height 221
click at [493, 76] on div at bounding box center [455, 62] width 99 height 221
click at [430, 17] on div at bounding box center [455, 62] width 99 height 221
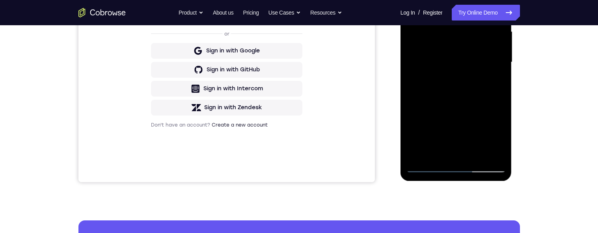
click at [442, 85] on div at bounding box center [455, 62] width 99 height 221
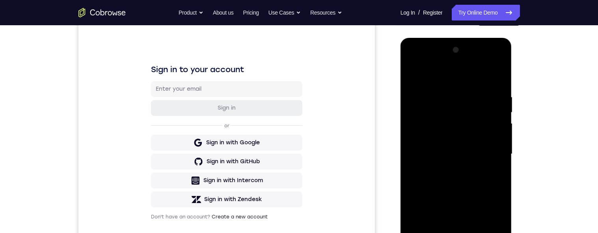
click at [442, 174] on div at bounding box center [455, 154] width 99 height 221
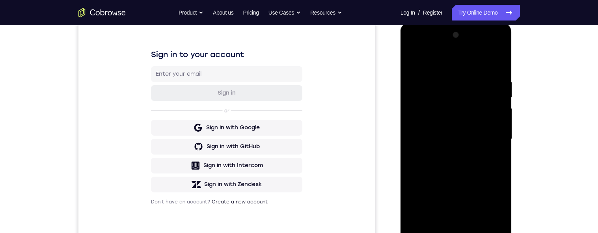
click at [435, 228] on div at bounding box center [455, 139] width 99 height 221
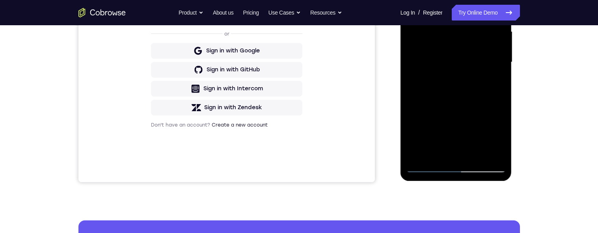
click at [478, 125] on div at bounding box center [455, 62] width 99 height 221
click at [494, 77] on div at bounding box center [455, 62] width 99 height 221
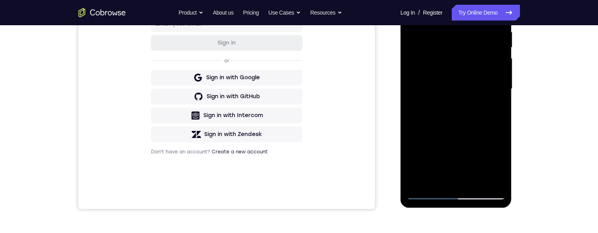
scroll to position [82, 0]
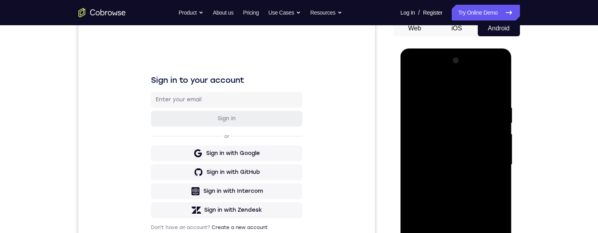
click at [412, 87] on div at bounding box center [455, 164] width 99 height 221
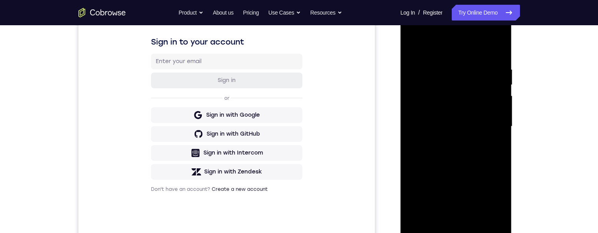
scroll to position [98, 0]
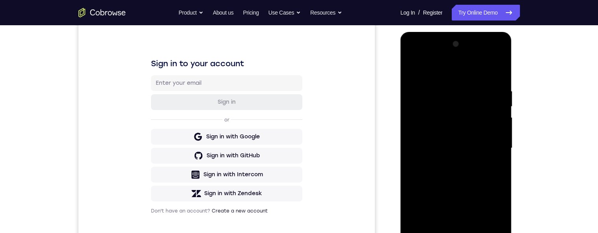
click at [416, 68] on div at bounding box center [455, 148] width 99 height 221
click at [450, 88] on div at bounding box center [455, 148] width 99 height 221
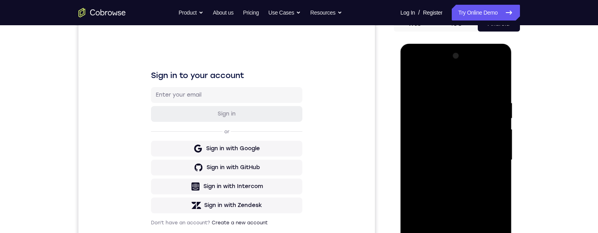
scroll to position [106, 0]
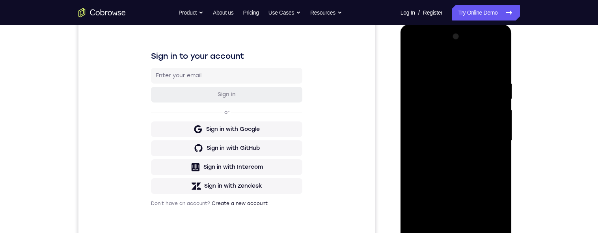
click at [496, 65] on div at bounding box center [455, 140] width 99 height 221
click at [465, 79] on div at bounding box center [455, 140] width 99 height 221
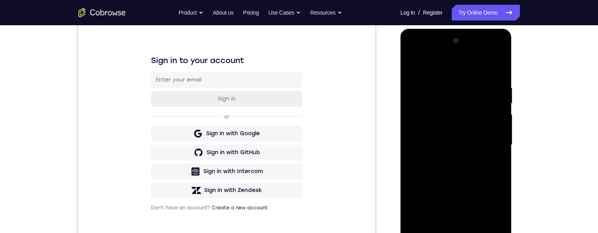
scroll to position [119, 0]
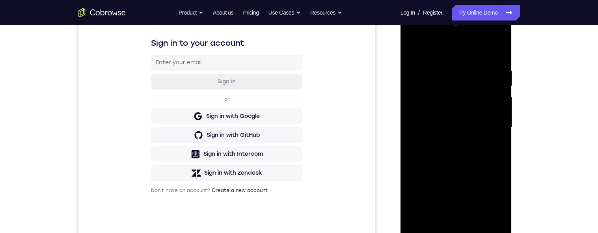
click at [495, 126] on div at bounding box center [455, 127] width 99 height 221
click at [498, 52] on div at bounding box center [455, 127] width 99 height 221
click at [493, 63] on div at bounding box center [455, 127] width 99 height 221
click at [490, 116] on div at bounding box center [455, 127] width 99 height 221
click at [498, 107] on div at bounding box center [455, 127] width 99 height 221
